Goal: Task Accomplishment & Management: Use online tool/utility

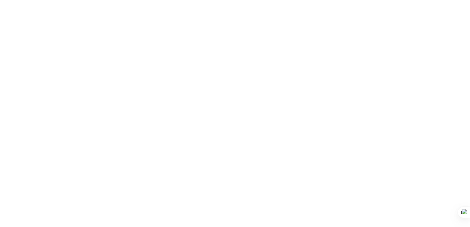
click at [381, 191] on body at bounding box center [235, 113] width 470 height 227
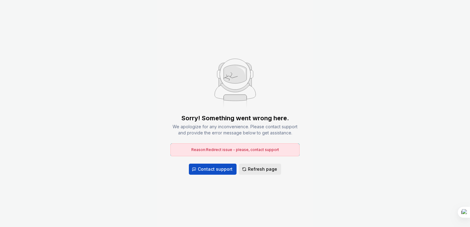
click at [246, 164] on button "Refresh page" at bounding box center [260, 169] width 42 height 11
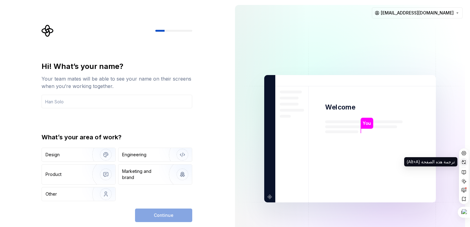
click at [464, 164] on icon at bounding box center [464, 162] width 5 height 5
click at [64, 36] on div at bounding box center [117, 31] width 151 height 12
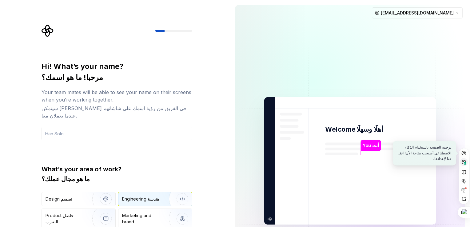
click at [181, 189] on img "button" at bounding box center [178, 199] width 39 height 41
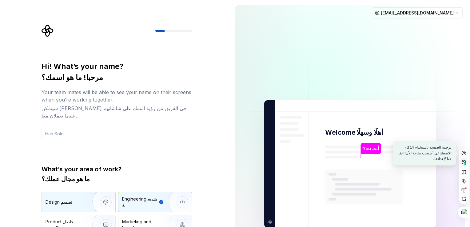
click at [104, 195] on img "button" at bounding box center [101, 202] width 39 height 41
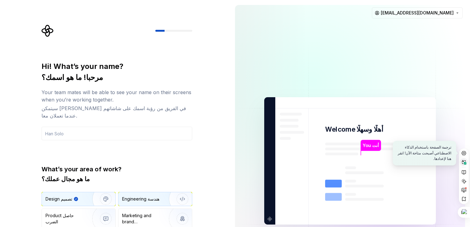
click at [144, 196] on div "Engineering هندسة" at bounding box center [140, 199] width 37 height 6
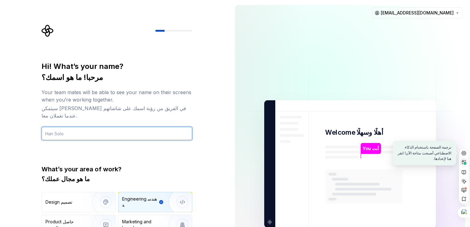
click at [80, 129] on input "text" at bounding box center [117, 134] width 151 height 14
type input "ش"
type input "Alaa"
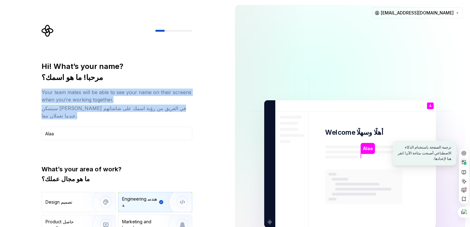
drag, startPoint x: 17, startPoint y: 96, endPoint x: 30, endPoint y: 134, distance: 39.9
click at [30, 134] on div "Hi! What’s your name? مرحبا! ما هو اسمك؟ Your team mates will be able to see yo…" at bounding box center [115, 164] width 230 height 328
click at [470, 163] on html "Hi! What’s your name? مرحبا! ما هو اسمك؟ Your team mates will be able to see yo…" at bounding box center [235, 113] width 470 height 227
click at [463, 162] on icon at bounding box center [464, 162] width 5 height 5
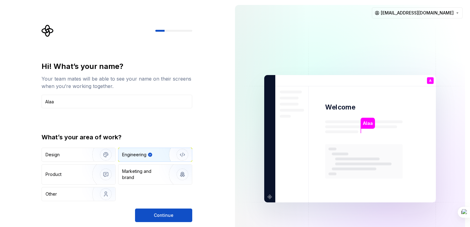
click at [220, 112] on div "Hi! What’s your name? Your team mates will be able to see your name on their sc…" at bounding box center [115, 139] width 230 height 278
click at [165, 214] on span "Continue" at bounding box center [164, 215] width 20 height 6
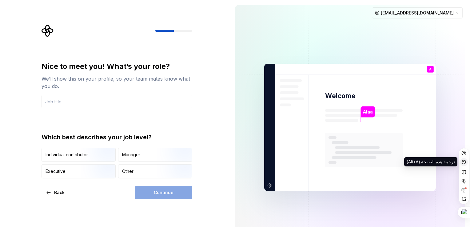
click at [465, 160] on icon at bounding box center [464, 162] width 4 height 4
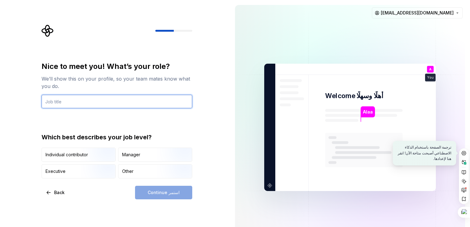
click at [63, 99] on input "text" at bounding box center [117, 102] width 151 height 14
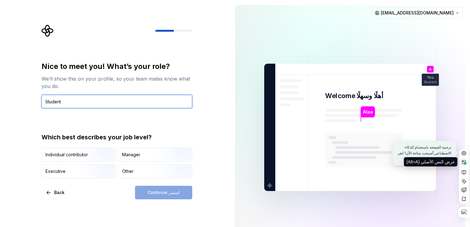
type input "Student"
click at [463, 164] on icon at bounding box center [464, 162] width 5 height 5
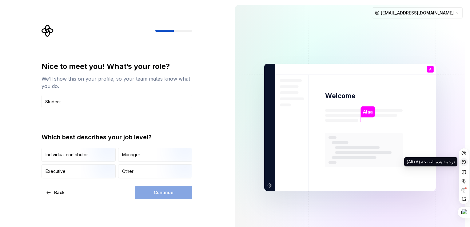
click at [463, 164] on icon at bounding box center [464, 162] width 5 height 5
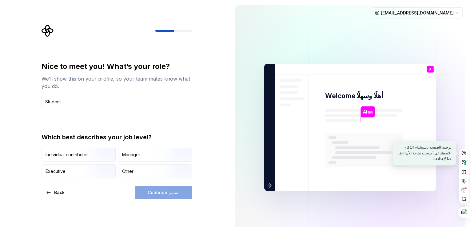
click at [467, 167] on div "ترجمة الصفحة باستخدام الذكاء الاصطناعي أصبحت متاحة الآن! انقر هنا لإعدادها." at bounding box center [464, 176] width 10 height 56
click at [463, 161] on icon at bounding box center [464, 162] width 4 height 4
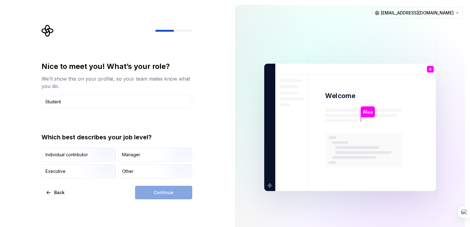
click at [462, 163] on img at bounding box center [350, 127] width 249 height 291
click at [463, 215] on div at bounding box center [463, 212] width 15 height 11
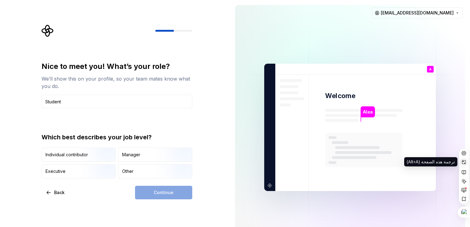
click at [464, 164] on icon at bounding box center [464, 162] width 5 height 5
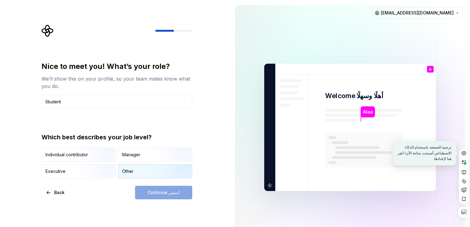
click at [131, 167] on div "Other" at bounding box center [156, 172] width 74 height 14
click at [165, 195] on span "Continue استمر" at bounding box center [164, 193] width 32 height 6
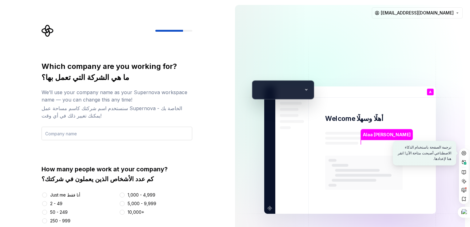
click at [50, 134] on input "text" at bounding box center [117, 134] width 151 height 14
type input "student"
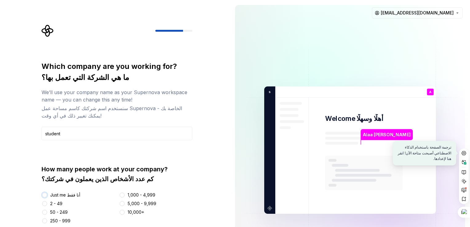
click at [47, 194] on button "Just me أنا فقط" at bounding box center [44, 195] width 5 height 5
click at [465, 163] on rect at bounding box center [465, 163] width 2 height 2
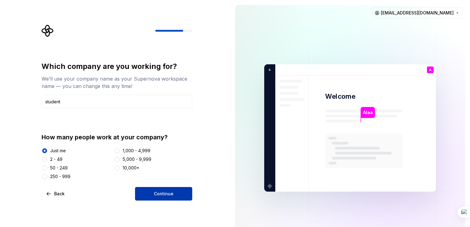
click at [154, 196] on button "Continue" at bounding box center [163, 194] width 57 height 14
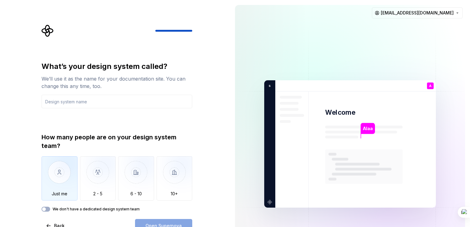
click at [56, 176] on img "button" at bounding box center [60, 176] width 36 height 41
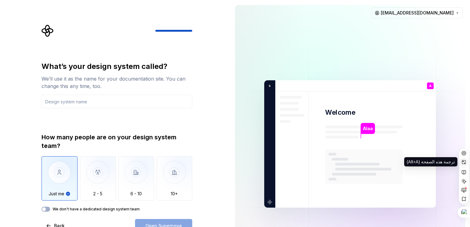
click at [466, 160] on icon at bounding box center [464, 162] width 5 height 5
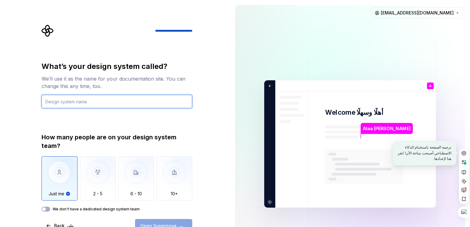
click at [69, 103] on input "text" at bounding box center [117, 102] width 151 height 14
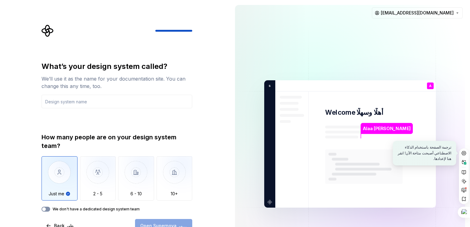
click at [48, 209] on button "We don't have a dedicated design system team" at bounding box center [46, 209] width 9 height 5
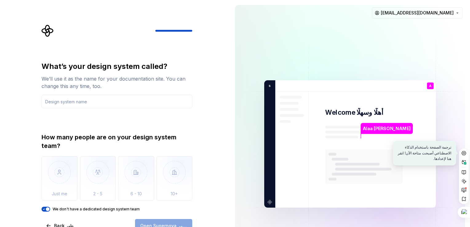
click at [48, 209] on span "button" at bounding box center [48, 210] width 4 height 4
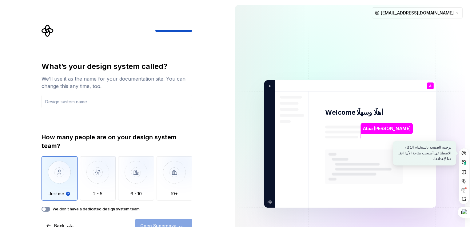
click at [48, 209] on button "We don't have a dedicated design system team" at bounding box center [46, 209] width 9 height 5
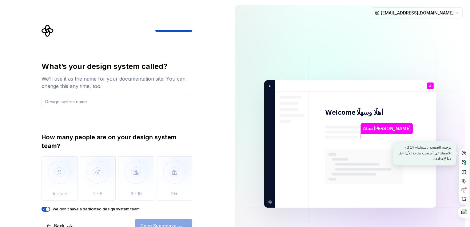
click at [48, 209] on span "button" at bounding box center [48, 210] width 4 height 4
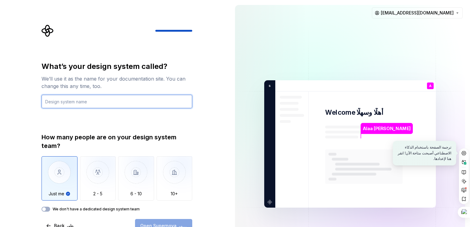
click at [54, 101] on input "text" at bounding box center [117, 102] width 151 height 14
type input "7"
type input "Alaa"
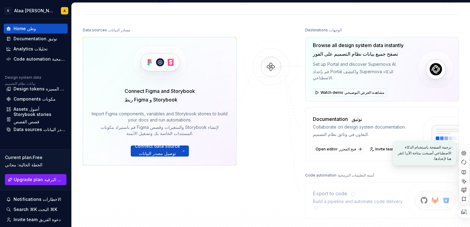
scroll to position [69, 0]
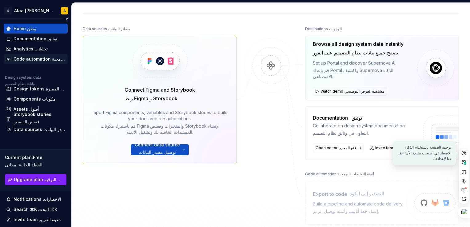
click at [23, 58] on div "Code automation أتمتة التعليمات البرمجية" at bounding box center [40, 59] width 52 height 6
click at [18, 58] on div "Code automation أتمتة التعليمات البرمجية" at bounding box center [40, 59] width 52 height 6
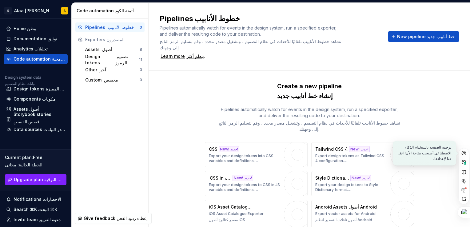
scroll to position [36, 0]
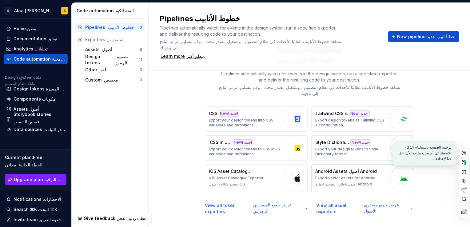
click at [337, 168] on p "Android Assets أصول Android" at bounding box center [347, 171] width 62 height 6
click at [401, 174] on img "button" at bounding box center [404, 178] width 9 height 9
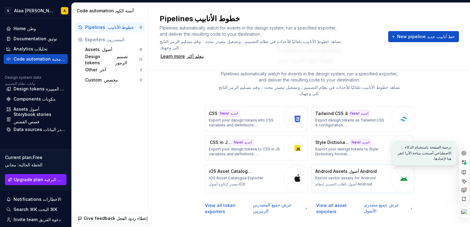
click at [401, 174] on img "button" at bounding box center [404, 178] width 9 height 9
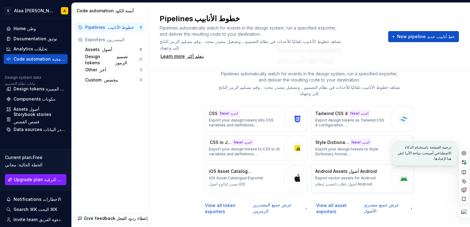
click at [401, 174] on img "button" at bounding box center [404, 178] width 9 height 9
click at [333, 168] on p "Android Assets أصول Android" at bounding box center [347, 171] width 62 height 6
click at [341, 168] on p "Android Assets أصول Android" at bounding box center [347, 171] width 62 height 6
click at [398, 31] on button "New pipeline خط أنابيب جديد" at bounding box center [424, 36] width 71 height 11
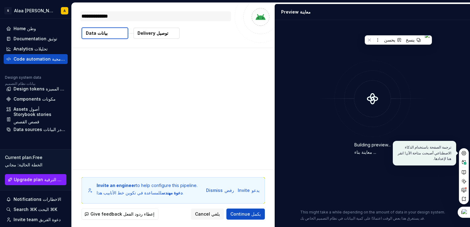
type textarea "*"
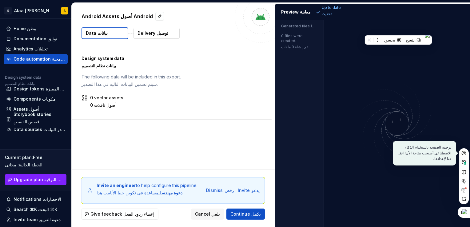
click at [110, 128] on div "Design system data بيانات نظام التصميم The following data will be included in t…" at bounding box center [173, 109] width 203 height 122
click at [113, 28] on button "Data بيانات" at bounding box center [105, 33] width 47 height 12
click at [98, 76] on p "The following data will be included in this export. سيتم تضمين البيانات التالية…" at bounding box center [172, 82] width 180 height 16
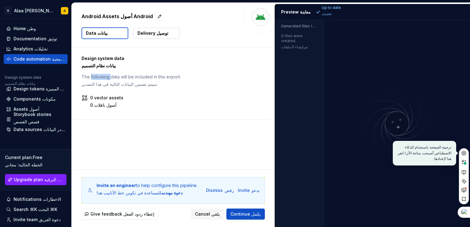
click at [98, 76] on p "The following data will be included in this export. سيتم تضمين البيانات التالية…" at bounding box center [172, 82] width 180 height 16
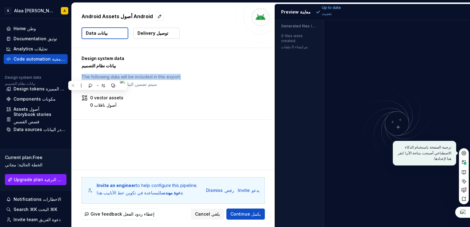
click at [98, 76] on p "The following data will be included in this export. سيتم تضمين البيانات التالية…" at bounding box center [172, 82] width 180 height 16
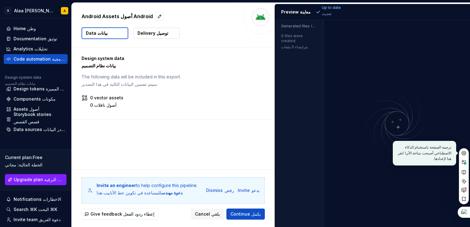
click at [150, 155] on div "Design system data بيانات نظام التصميم The following data will be included in t…" at bounding box center [173, 109] width 203 height 122
drag, startPoint x: 15, startPoint y: 168, endPoint x: 19, endPoint y: 161, distance: 8.7
click at [19, 161] on div "Current plan : Free الخطة الحالية: مجاني" at bounding box center [36, 163] width 62 height 16
click at [222, 114] on div "Design system data بيانات نظام التصميم The following data will be included in t…" at bounding box center [172, 83] width 200 height 71
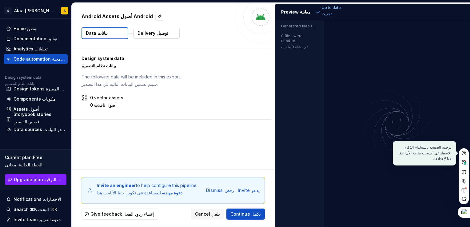
click at [145, 73] on div "Design system data بيانات نظام التصميم The following data will be included in t…" at bounding box center [172, 72] width 180 height 34
click at [464, 160] on icon at bounding box center [464, 162] width 5 height 5
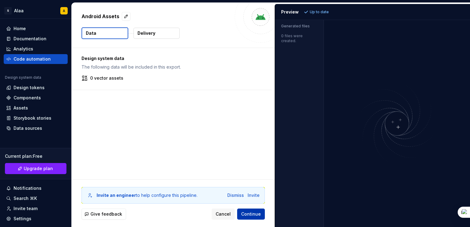
click at [249, 216] on span "Continue" at bounding box center [251, 214] width 20 height 6
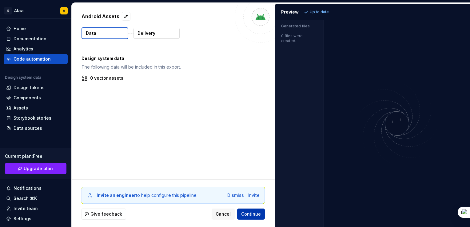
click at [249, 216] on span "Continue" at bounding box center [251, 214] width 20 height 6
click at [249, 196] on div "Invite" at bounding box center [254, 195] width 12 height 6
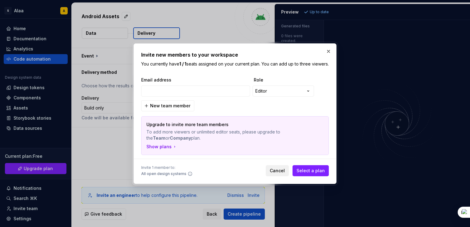
click at [283, 171] on span "Cancel" at bounding box center [277, 171] width 15 height 6
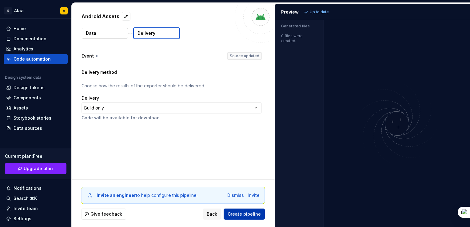
click at [236, 210] on button "Create pipeline" at bounding box center [244, 214] width 41 height 11
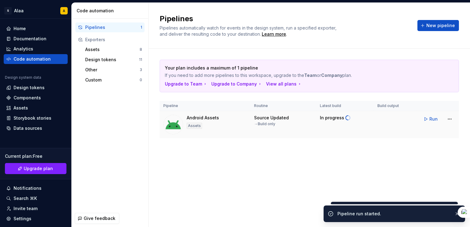
click at [272, 118] on div "Source Updated" at bounding box center [271, 118] width 35 height 6
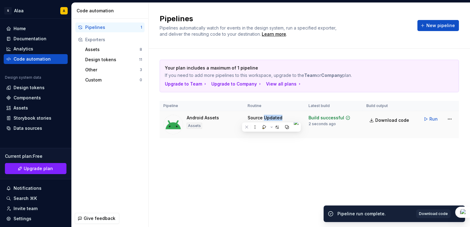
click at [165, 126] on img at bounding box center [173, 125] width 20 height 20
click at [174, 123] on img at bounding box center [173, 125] width 20 height 20
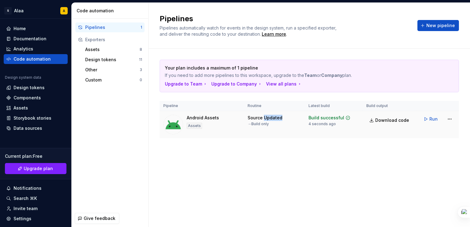
click at [174, 123] on img at bounding box center [173, 125] width 20 height 20
click at [189, 127] on div "Assets" at bounding box center [194, 126] width 15 height 6
click at [176, 121] on img at bounding box center [173, 125] width 20 height 20
click at [386, 116] on link "Download code" at bounding box center [390, 120] width 47 height 11
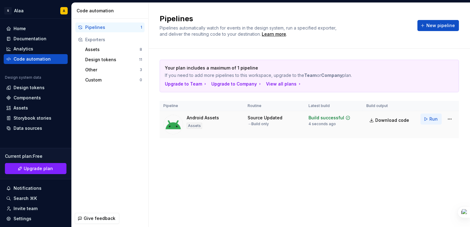
click at [435, 120] on span "Run" at bounding box center [434, 119] width 8 height 6
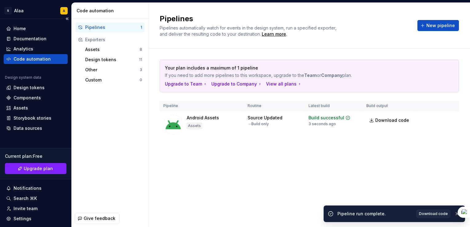
click at [32, 63] on div "Code automation" at bounding box center [36, 59] width 64 height 10
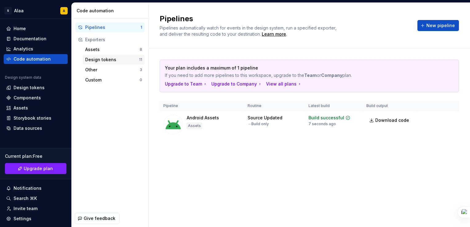
click at [93, 58] on div "Design tokens" at bounding box center [112, 60] width 54 height 6
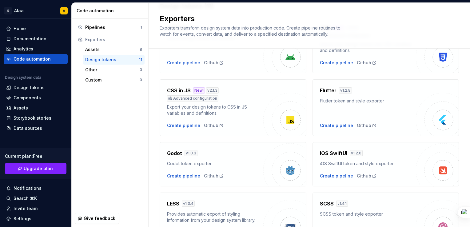
scroll to position [57, 0]
